Goal: Task Accomplishment & Management: Use online tool/utility

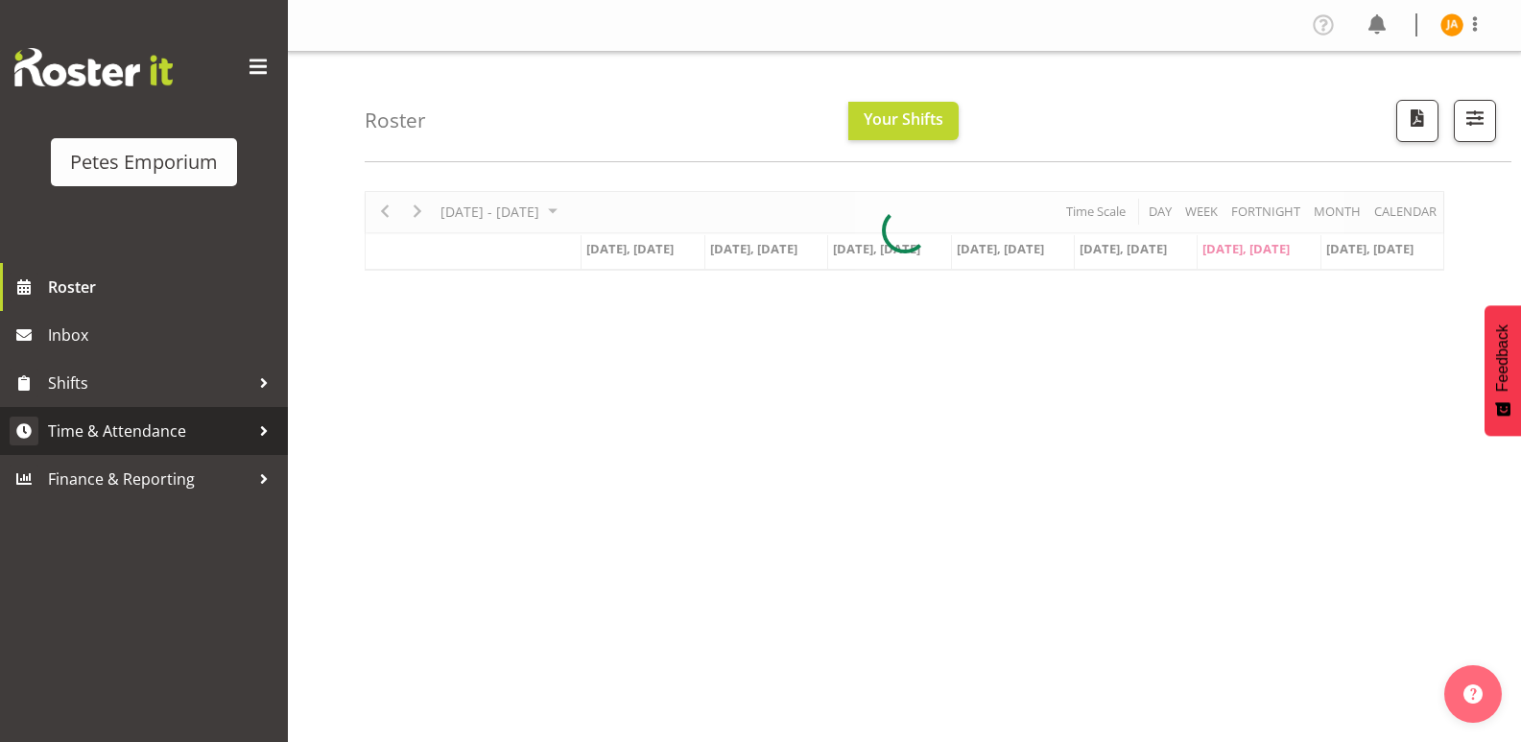
click at [139, 417] on span "Time & Attendance" at bounding box center [148, 430] width 201 height 29
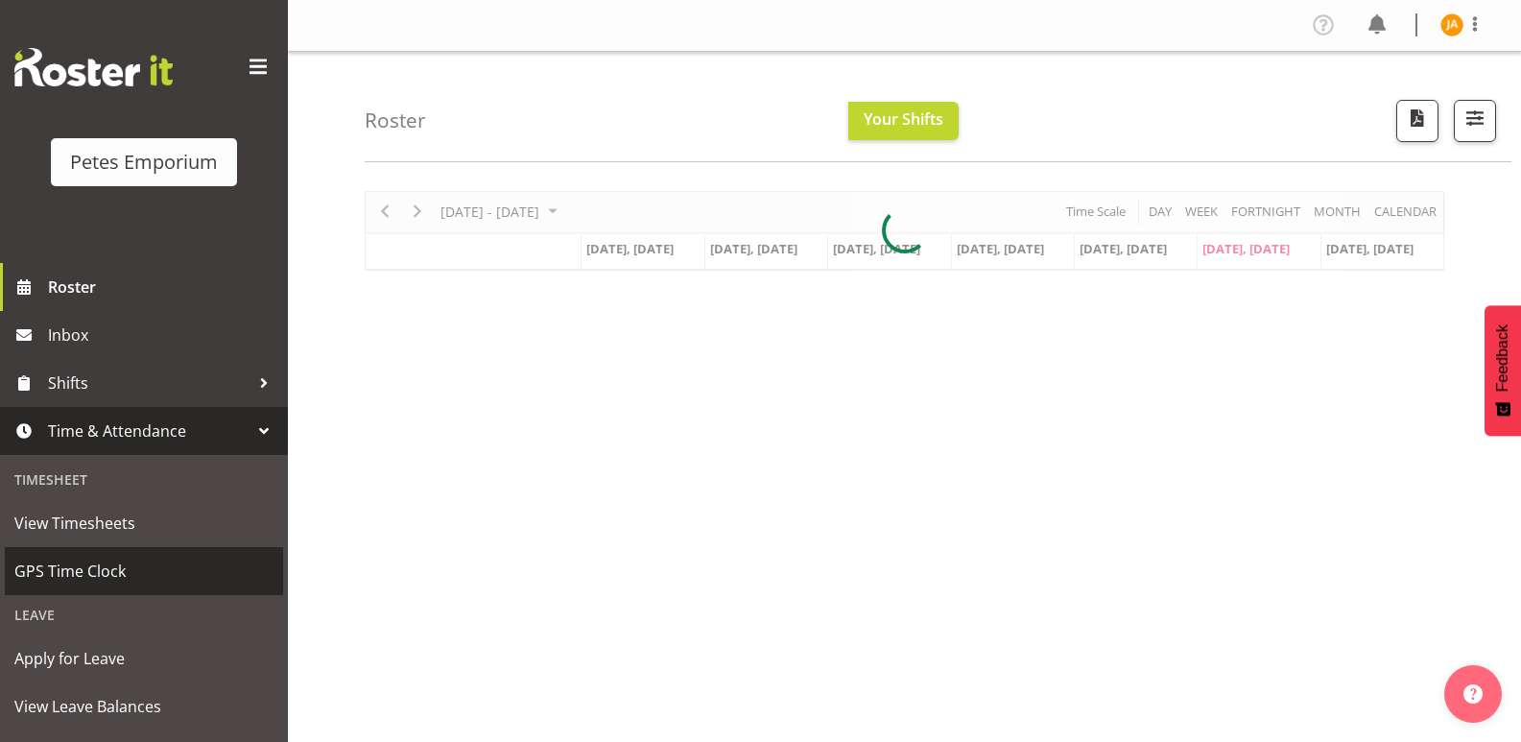
click at [124, 563] on span "GPS Time Clock" at bounding box center [143, 570] width 259 height 29
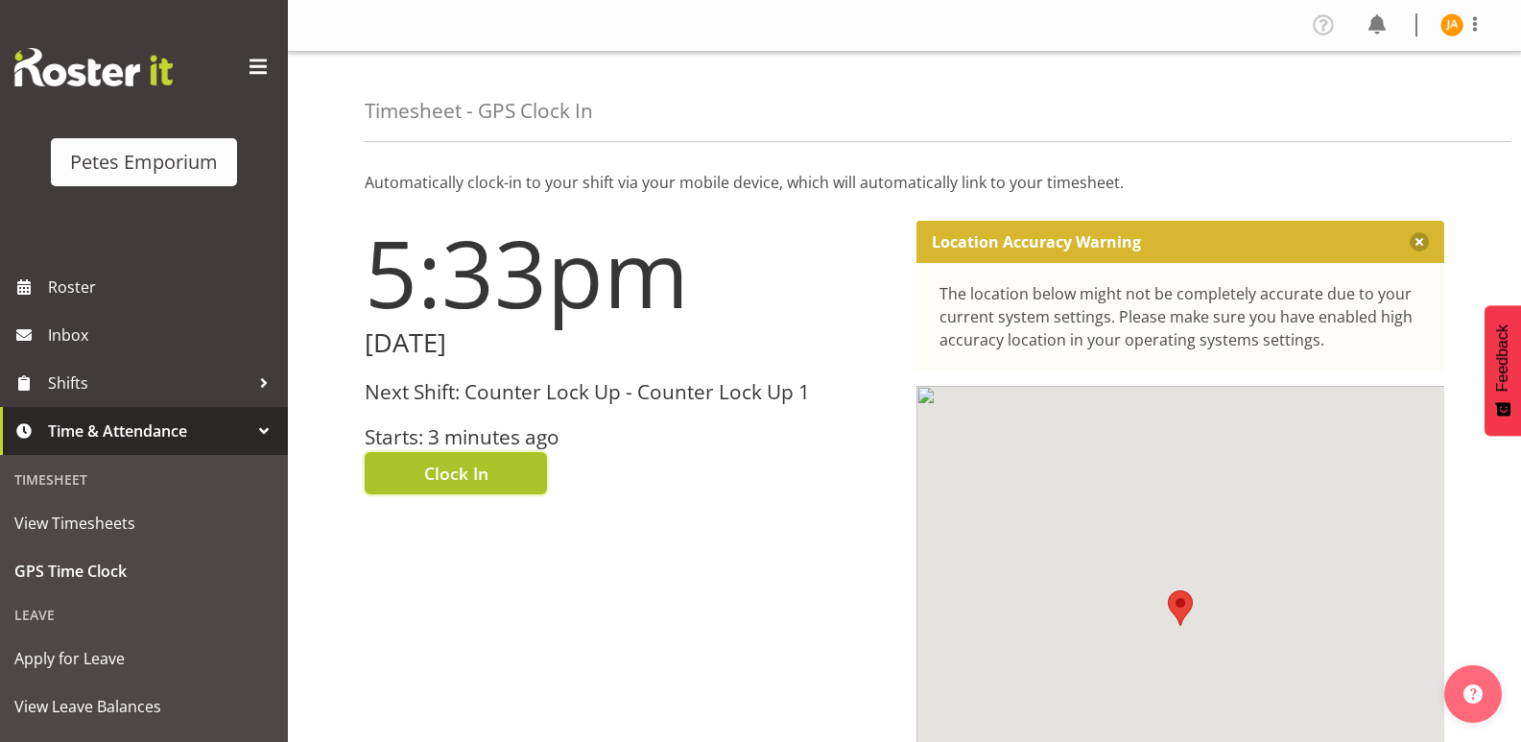
click at [477, 474] on span "Clock In" at bounding box center [456, 473] width 64 height 25
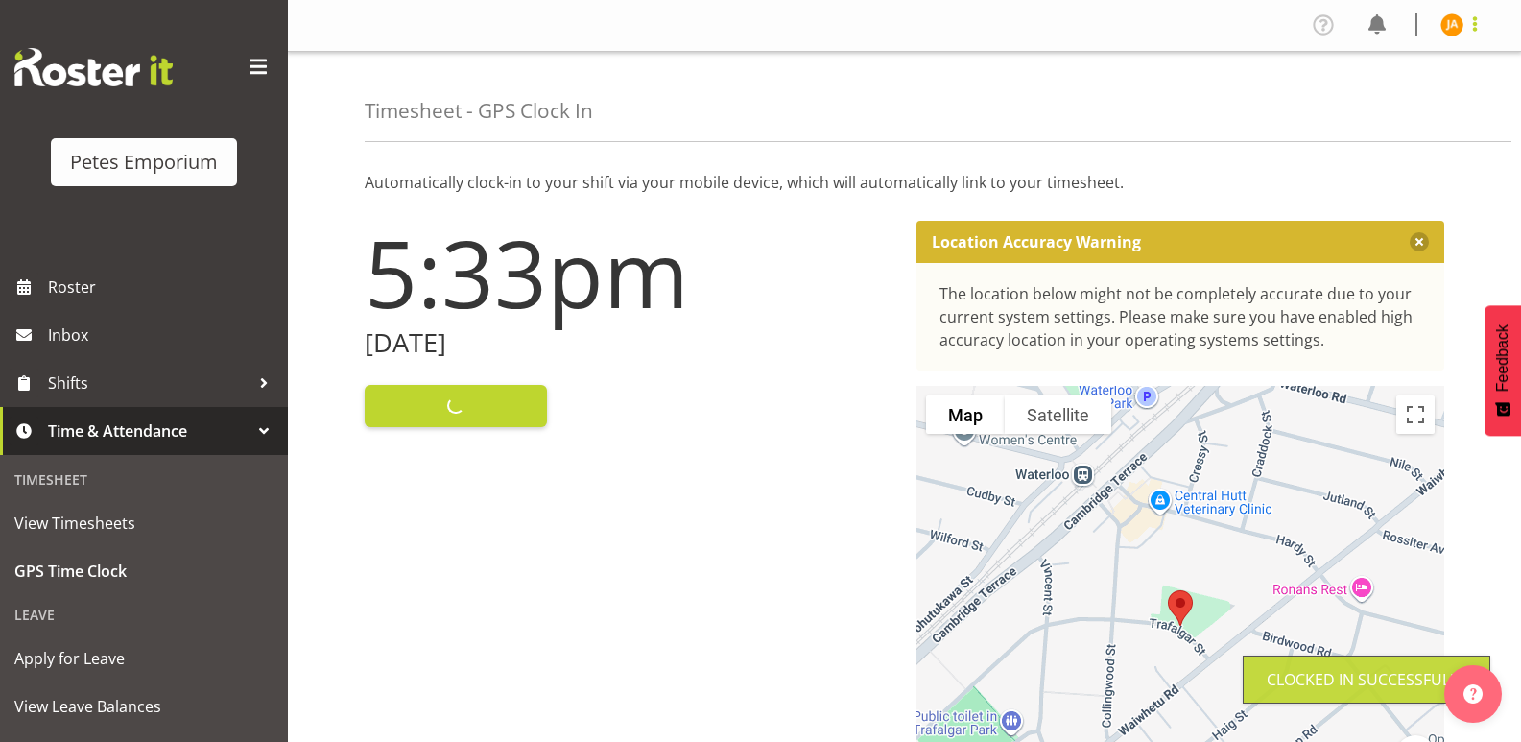
click at [1470, 27] on span at bounding box center [1474, 23] width 23 height 23
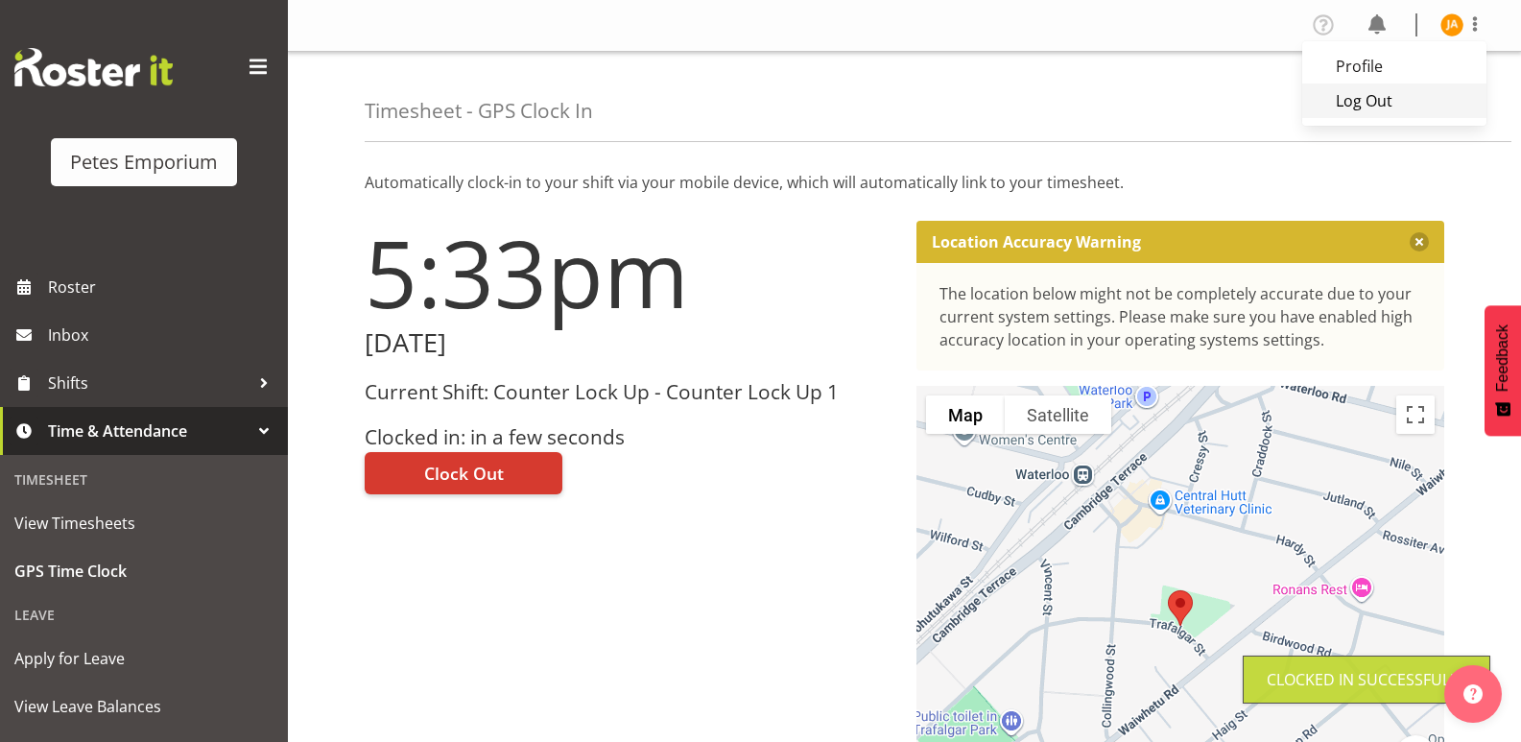
click at [1398, 101] on link "Log Out" at bounding box center [1394, 100] width 184 height 35
